Goal: Task Accomplishment & Management: Manage account settings

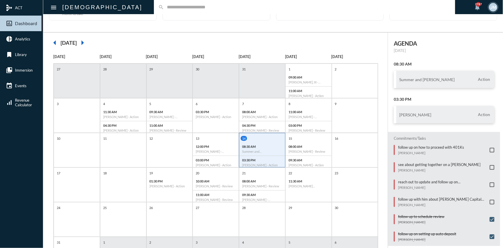
scroll to position [64, 0]
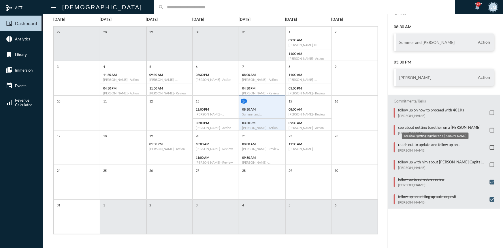
click at [400, 127] on p "see about getting together on a [PERSON_NAME]" at bounding box center [439, 127] width 83 height 5
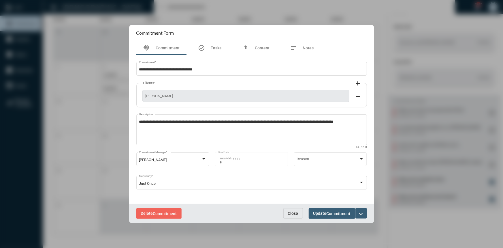
click at [297, 214] on span "Close" at bounding box center [293, 213] width 10 height 5
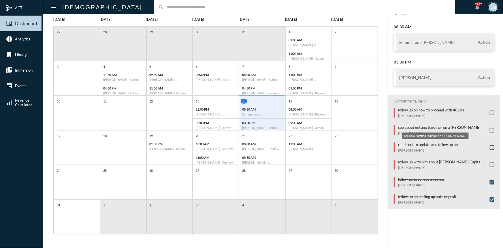
click at [412, 127] on p "see about getting together on a [PERSON_NAME]" at bounding box center [439, 127] width 83 height 5
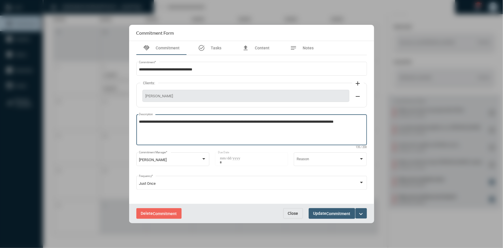
drag, startPoint x: 357, startPoint y: 121, endPoint x: 144, endPoint y: 135, distance: 214.0
click at [132, 138] on div "**********" at bounding box center [251, 122] width 245 height 163
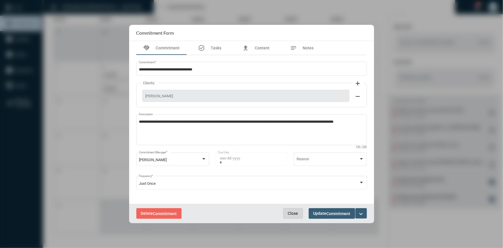
click at [288, 213] on button "Close" at bounding box center [294, 213] width 20 height 10
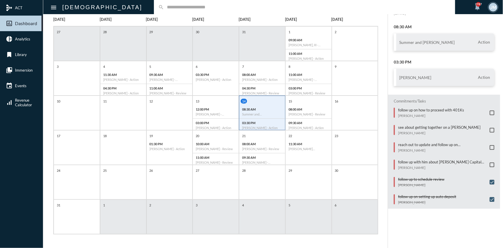
click at [164, 6] on input "text" at bounding box center [307, 7] width 287 height 5
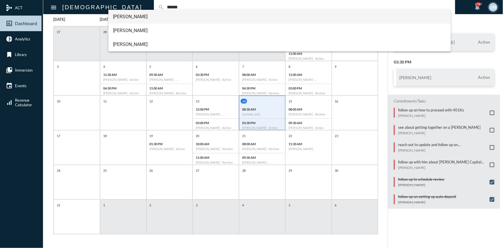
type input "******"
click at [123, 18] on span "[PERSON_NAME]" at bounding box center [280, 17] width 334 height 14
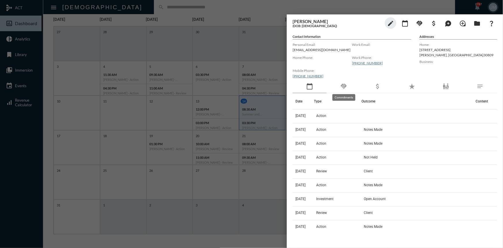
click at [344, 88] on mat-icon "handshake" at bounding box center [343, 86] width 7 height 7
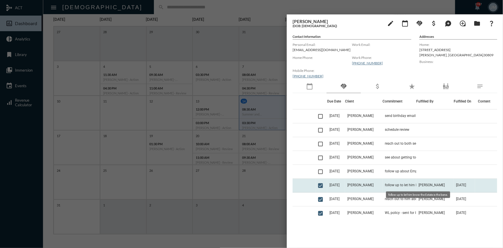
click at [393, 186] on span "follow up to let him know the Estate is the bene." at bounding box center [414, 185] width 58 height 4
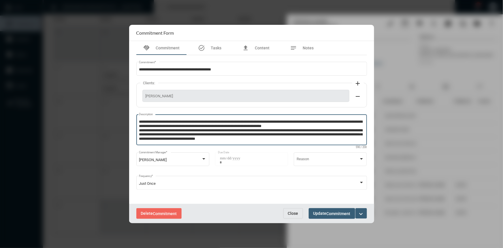
click at [292, 139] on textarea "**********" at bounding box center [251, 130] width 225 height 23
paste textarea "**********"
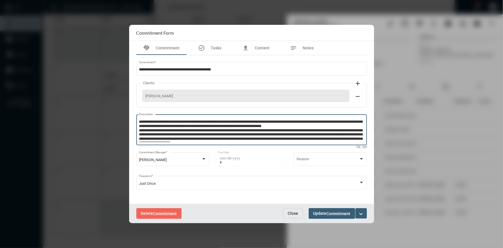
scroll to position [3, 0]
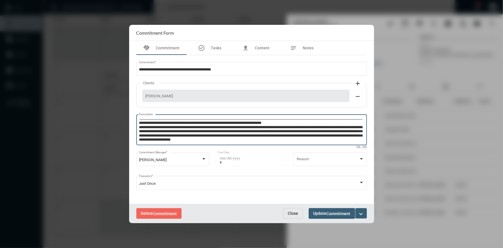
type textarea "**********"
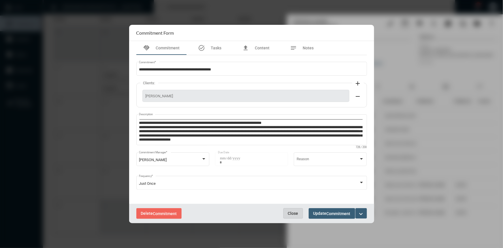
click at [289, 212] on span "Close" at bounding box center [293, 213] width 10 height 5
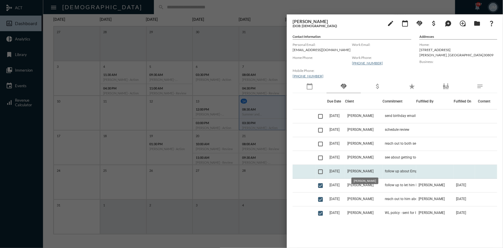
click at [370, 171] on span "[PERSON_NAME]" at bounding box center [361, 171] width 26 height 4
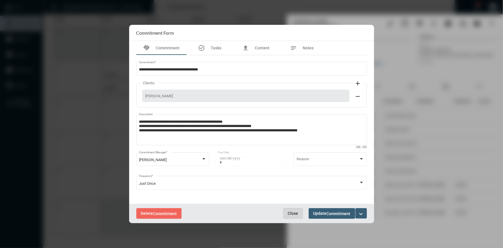
click at [291, 214] on span "Close" at bounding box center [293, 213] width 10 height 5
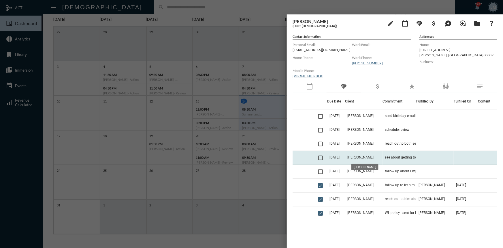
click at [362, 158] on span "[PERSON_NAME]" at bounding box center [361, 157] width 26 height 4
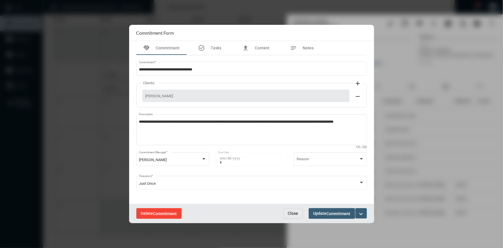
click at [163, 214] on span "Commitment" at bounding box center [165, 213] width 24 height 5
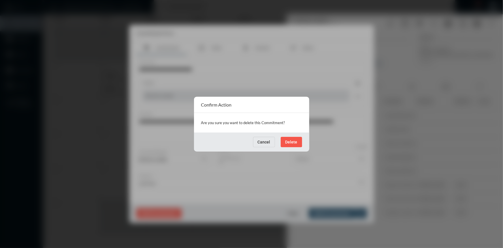
click at [290, 140] on span "Delete" at bounding box center [292, 142] width 12 height 5
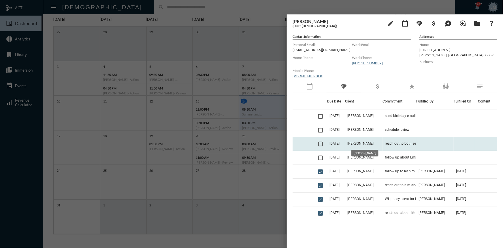
click at [363, 141] on span "[PERSON_NAME]" at bounding box center [361, 143] width 26 height 4
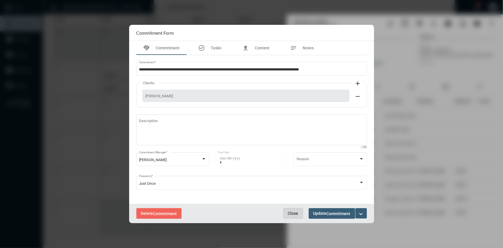
click at [297, 208] on button "Close" at bounding box center [294, 213] width 20 height 10
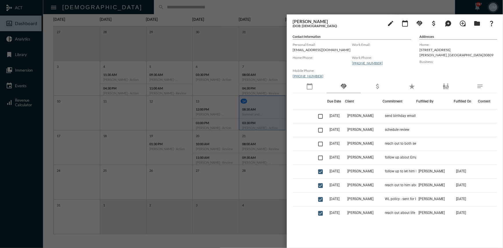
click at [270, 12] on div at bounding box center [251, 124] width 503 height 248
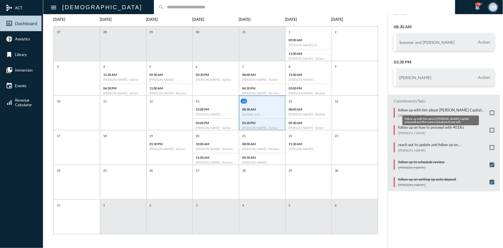
click at [434, 109] on p "follow up with him about [PERSON_NAME] Capital proposal and the mass mutual pro…" at bounding box center [442, 110] width 89 height 5
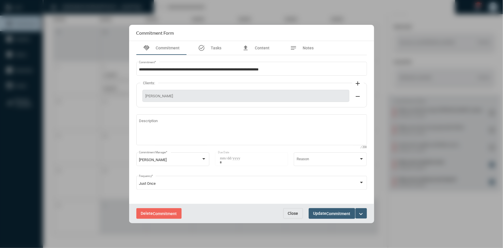
click at [360, 214] on mat-icon "expand_more" at bounding box center [361, 213] width 7 height 7
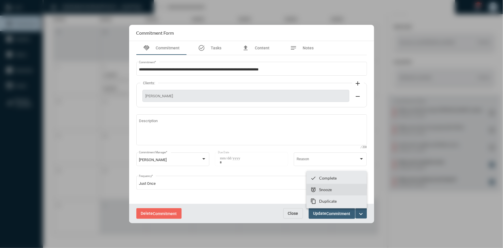
click at [334, 188] on section "snooze Snooze" at bounding box center [337, 190] width 61 height 12
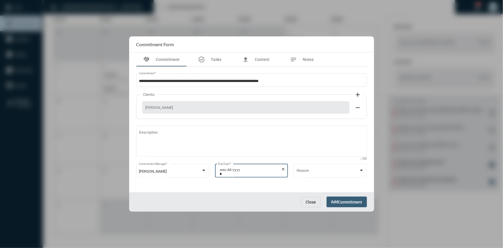
click at [283, 171] on input "**********" at bounding box center [252, 172] width 65 height 8
type input "**********"
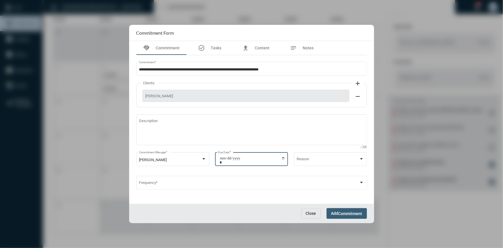
click at [341, 214] on span "Commitment" at bounding box center [351, 213] width 24 height 5
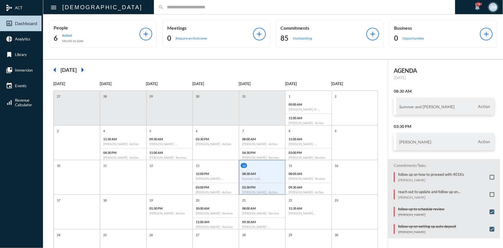
click at [164, 5] on input "text" at bounding box center [307, 7] width 287 height 5
type input "*"
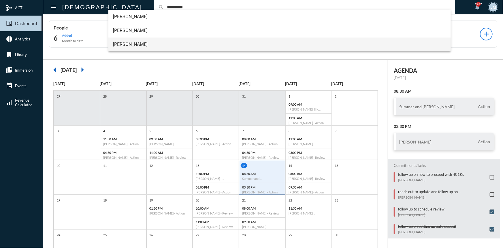
type input "*********"
click at [123, 45] on span "Steven Battaglia" at bounding box center [280, 45] width 334 height 14
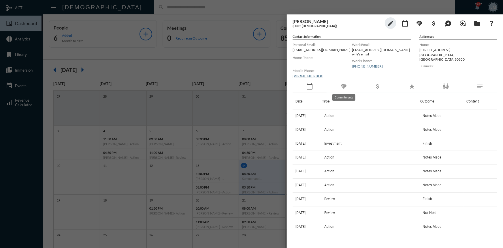
click at [343, 85] on mat-icon "handshake" at bounding box center [343, 86] width 7 height 7
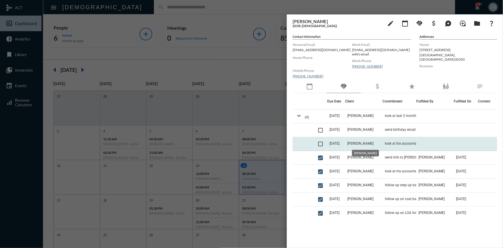
click at [364, 144] on span "Steven Battaglia" at bounding box center [361, 143] width 26 height 4
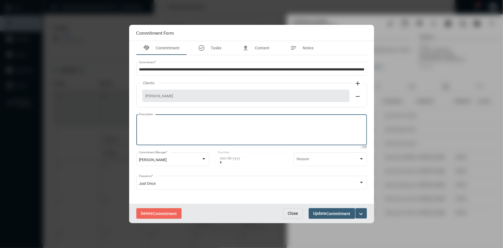
click at [185, 119] on textarea "Description" at bounding box center [251, 130] width 225 height 23
click at [288, 214] on span "Close" at bounding box center [293, 213] width 10 height 5
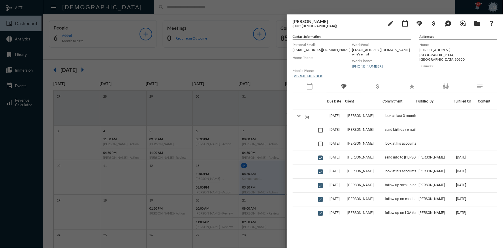
drag, startPoint x: 222, startPoint y: 10, endPoint x: 199, endPoint y: 2, distance: 24.9
click at [222, 10] on div at bounding box center [251, 124] width 503 height 248
